Goal: Check status: Check status

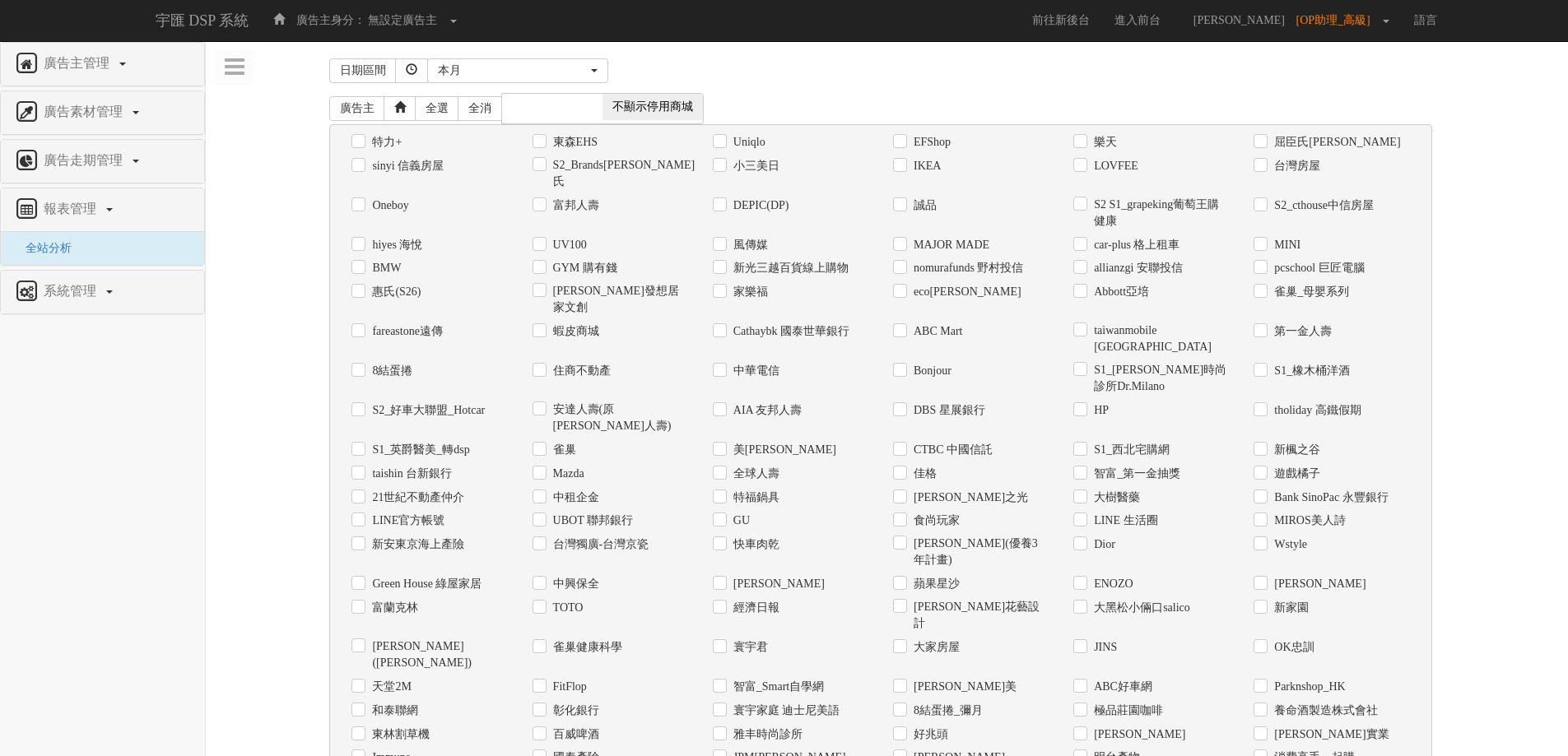
click at [729, 146] on label "Uniqlo" at bounding box center [747, 142] width 36 height 17
click at [724, 146] on input "Uniqlo" at bounding box center [719, 142] width 11 height 11
checkbox input "true"
drag, startPoint x: 1564, startPoint y: 152, endPoint x: 1568, endPoint y: 711, distance: 559.0
click at [1568, 711] on html "宇匯 DSP 系統 廣告主身分： 無設定廣告主 無設定廣告主 [001] CoreTeam測試用1 [002] CoreTeam測試用2-LineApp [0…" at bounding box center [784, 751] width 1568 height 1501
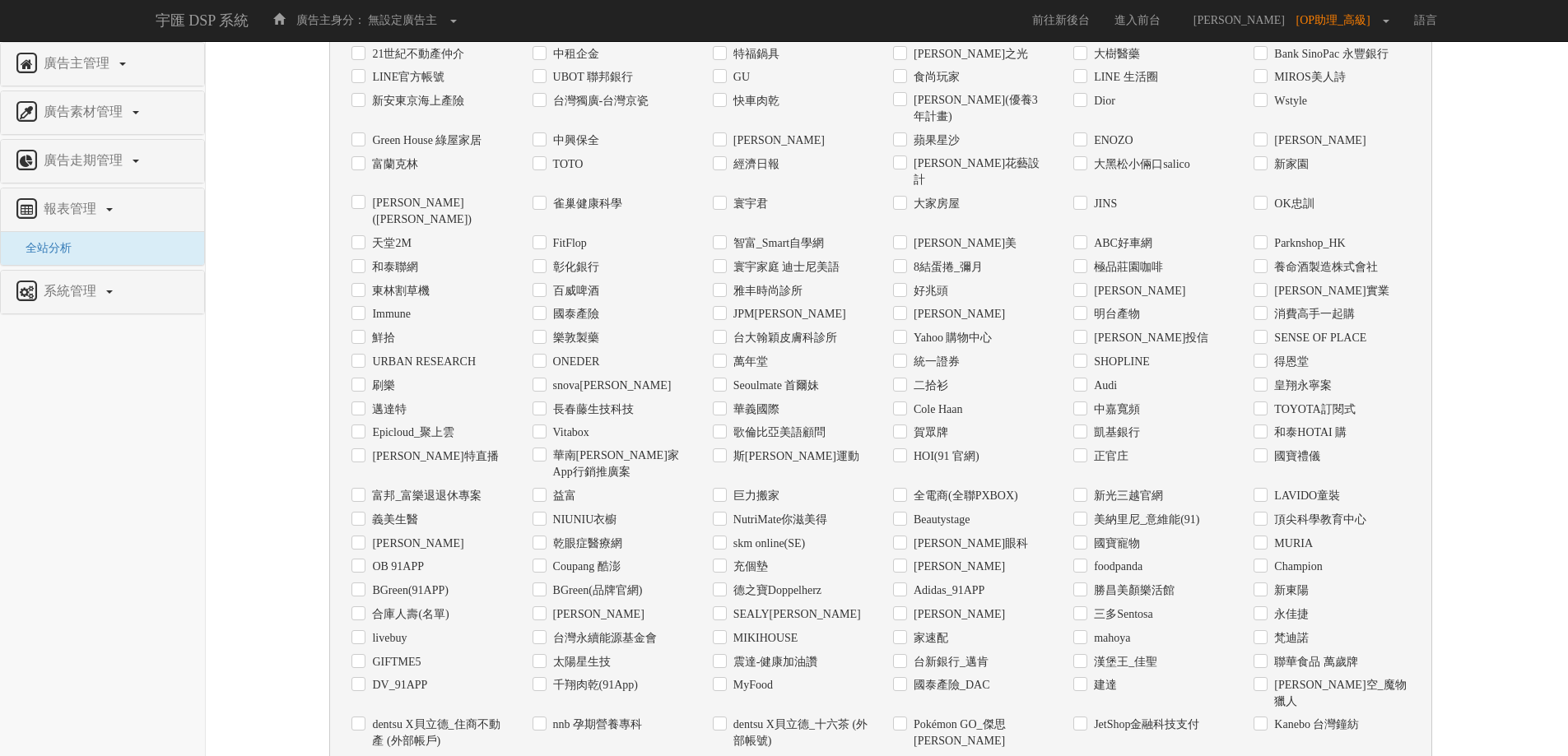
scroll to position [630, 0]
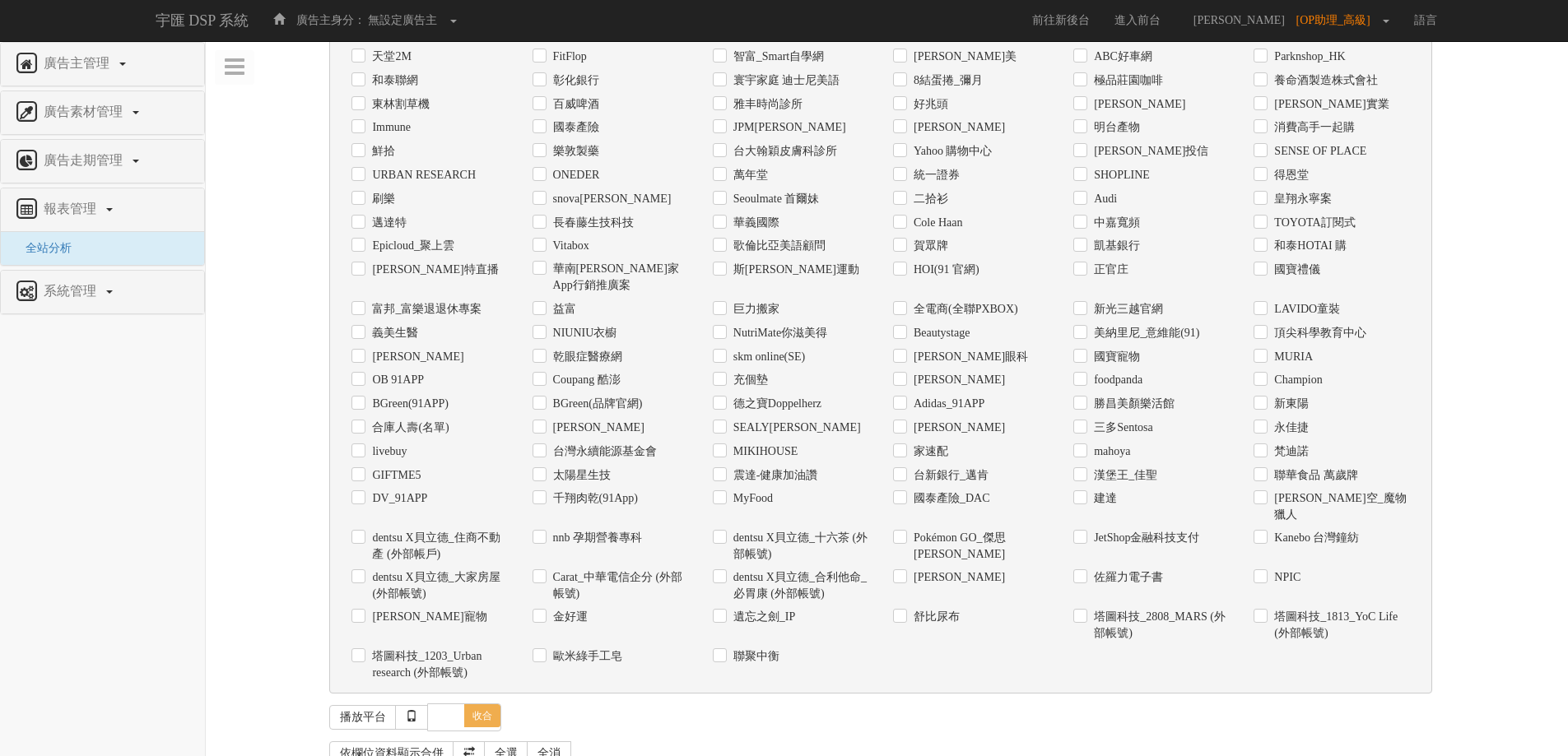
checkbox input "true"
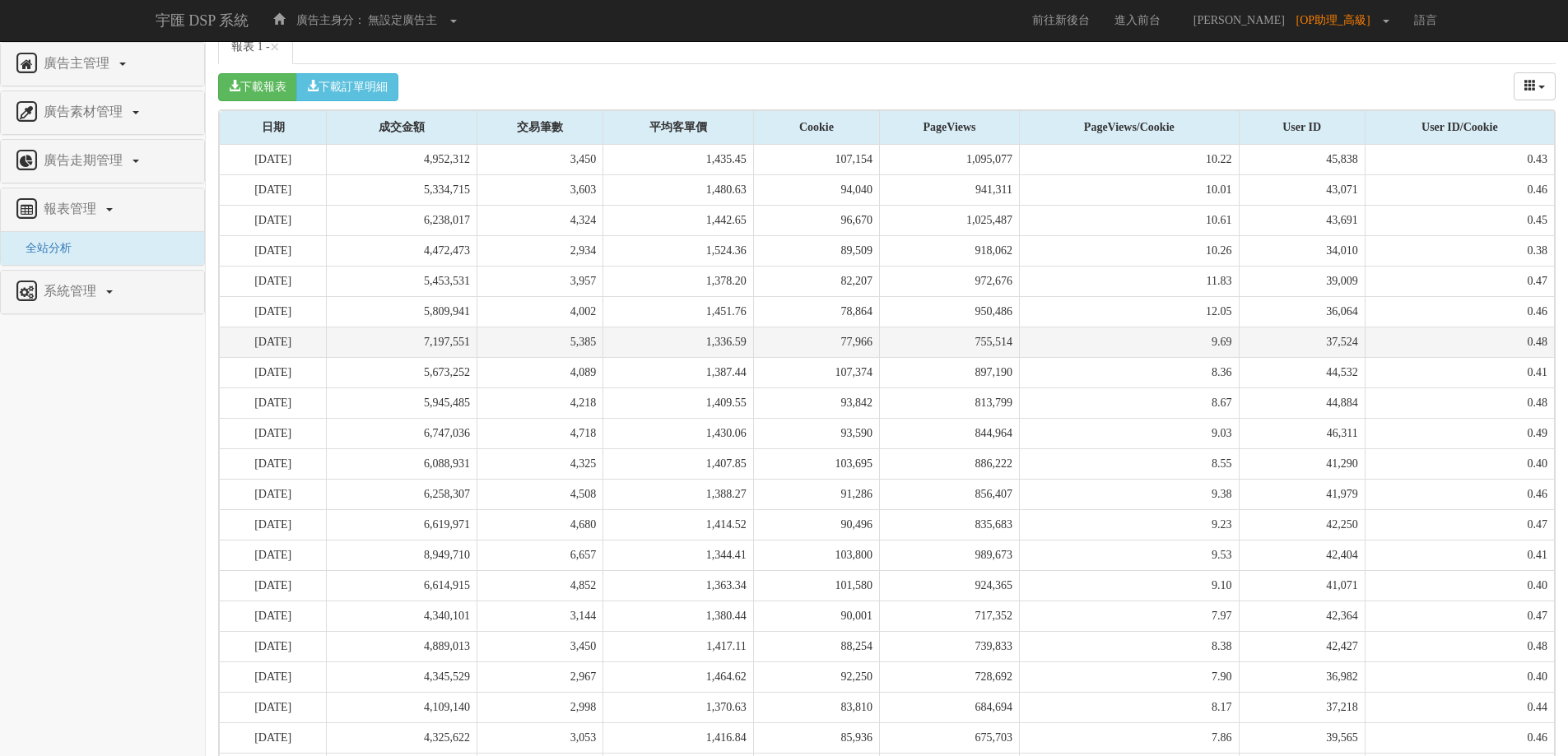
scroll to position [1598, 0]
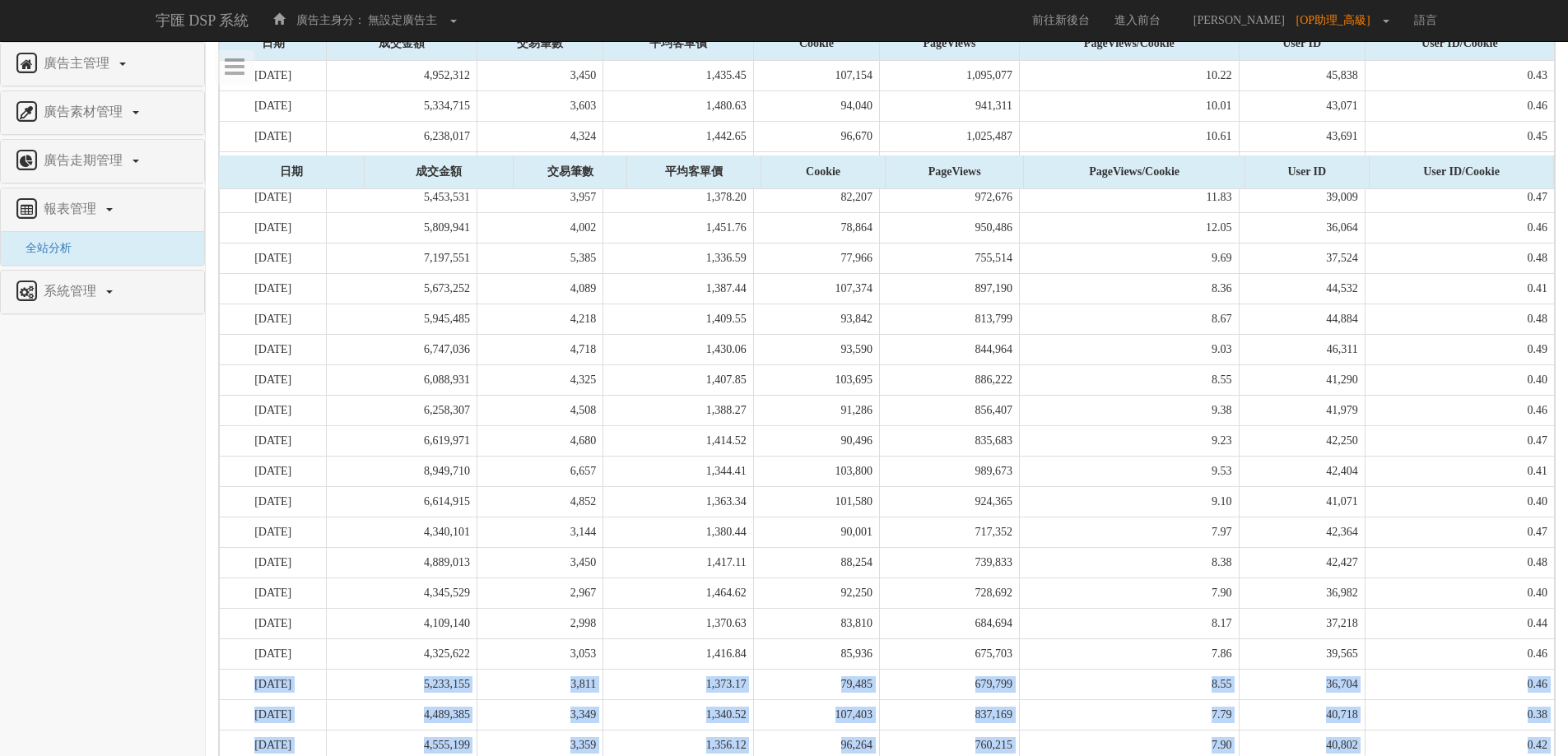
drag, startPoint x: 258, startPoint y: 570, endPoint x: 1544, endPoint y: 664, distance: 1289.4
click at [1544, 664] on tbody "[DATE] 4,952,312 3,450 1,435.45 107,154 1,095,077 10.22 45,838 0.43 [DATE] 5,33…" at bounding box center [887, 457] width 1335 height 792
copy tbody "[DATE] 5,233,155 3,811 1,373.17 79,485 679,799 8.55 36,704 0.46 [DATE] 4,489,38…"
